Goal: Contribute content

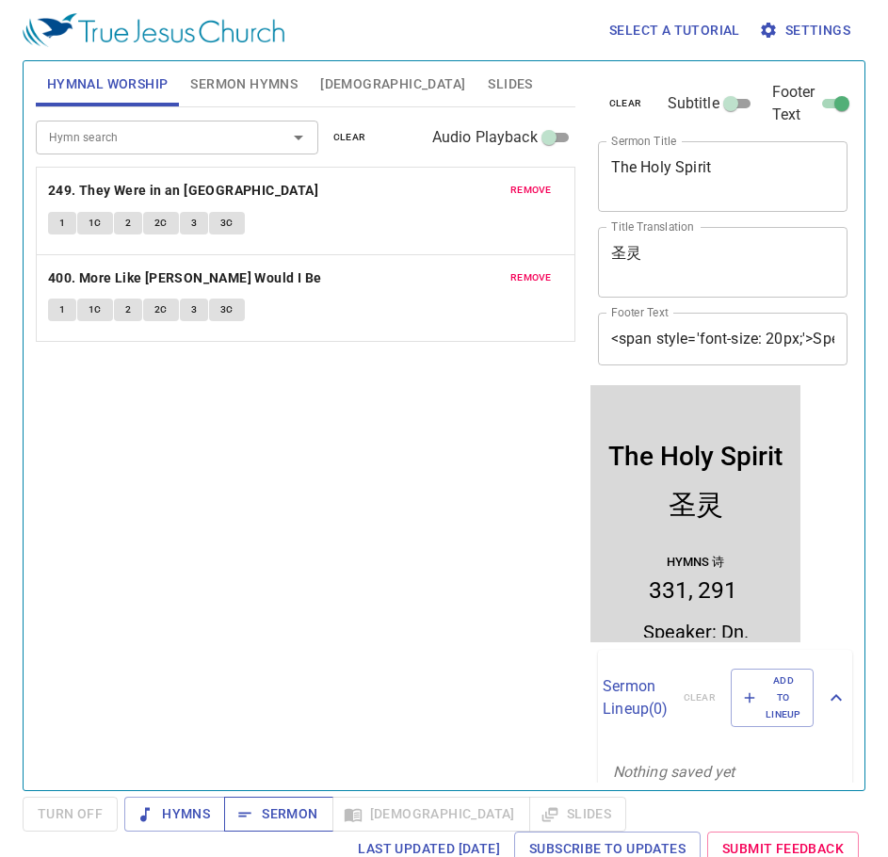
click at [271, 830] on button "Sermon" at bounding box center [278, 814] width 108 height 35
click at [641, 177] on textarea "The Holy Spirit" at bounding box center [723, 176] width 224 height 36
